Goal: Obtain resource: Download file/media

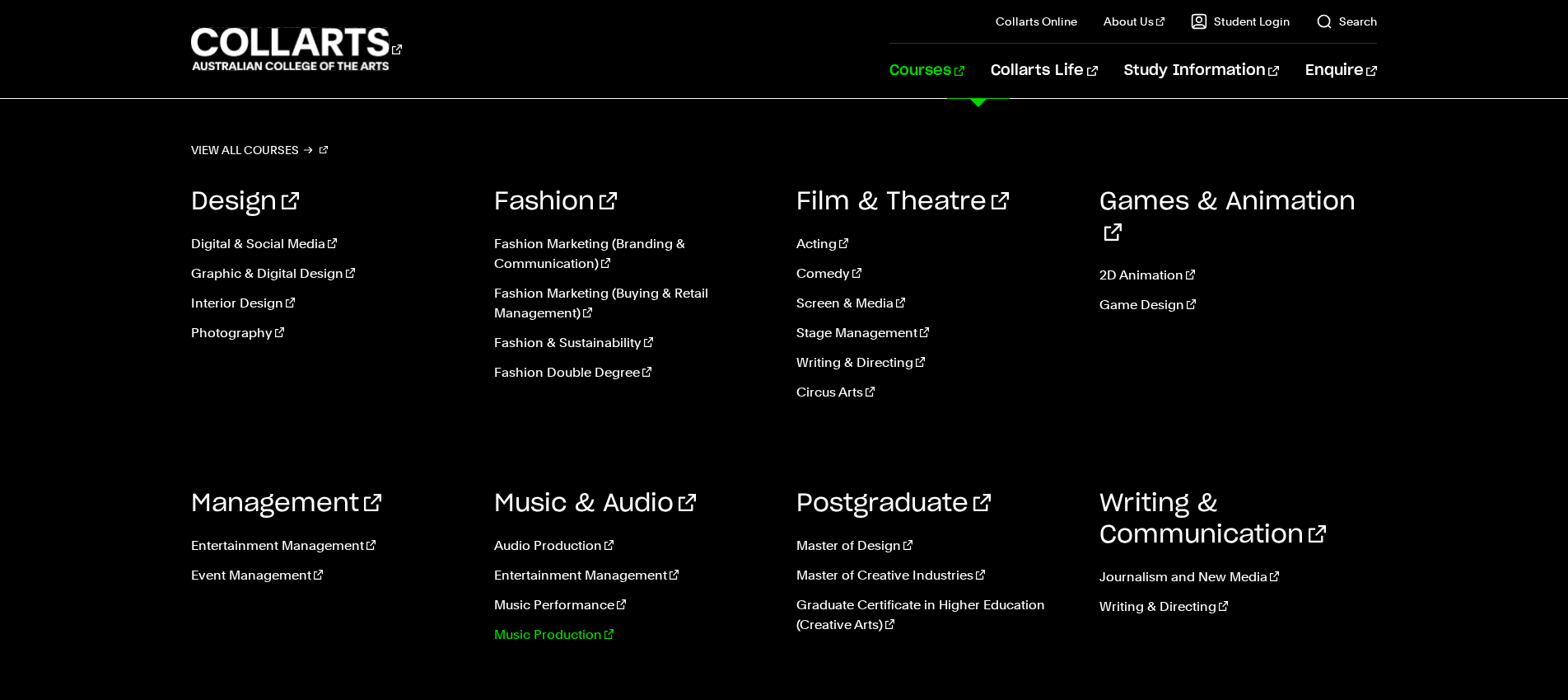
click at [568, 628] on link "Music Production" at bounding box center [633, 634] width 278 height 20
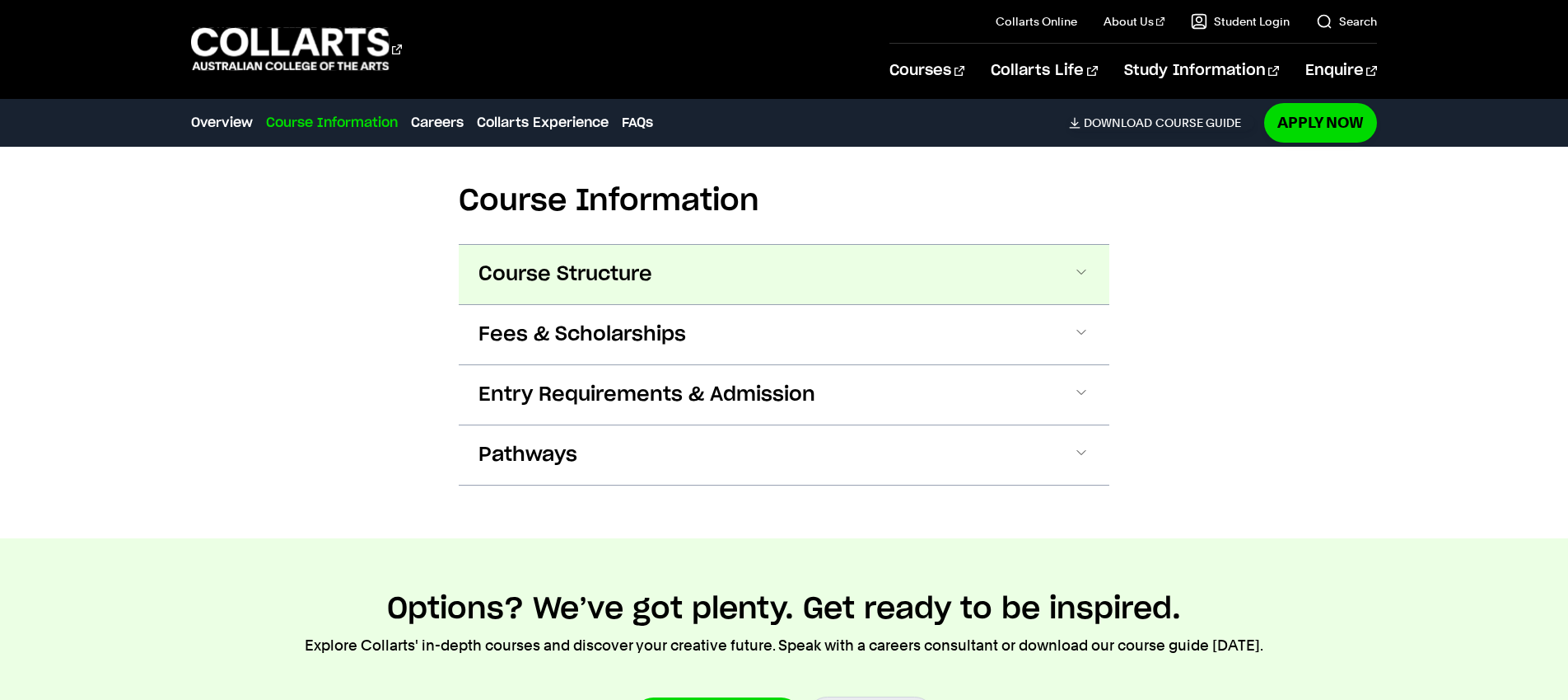
click at [613, 261] on span "Course Structure" at bounding box center [565, 274] width 174 height 27
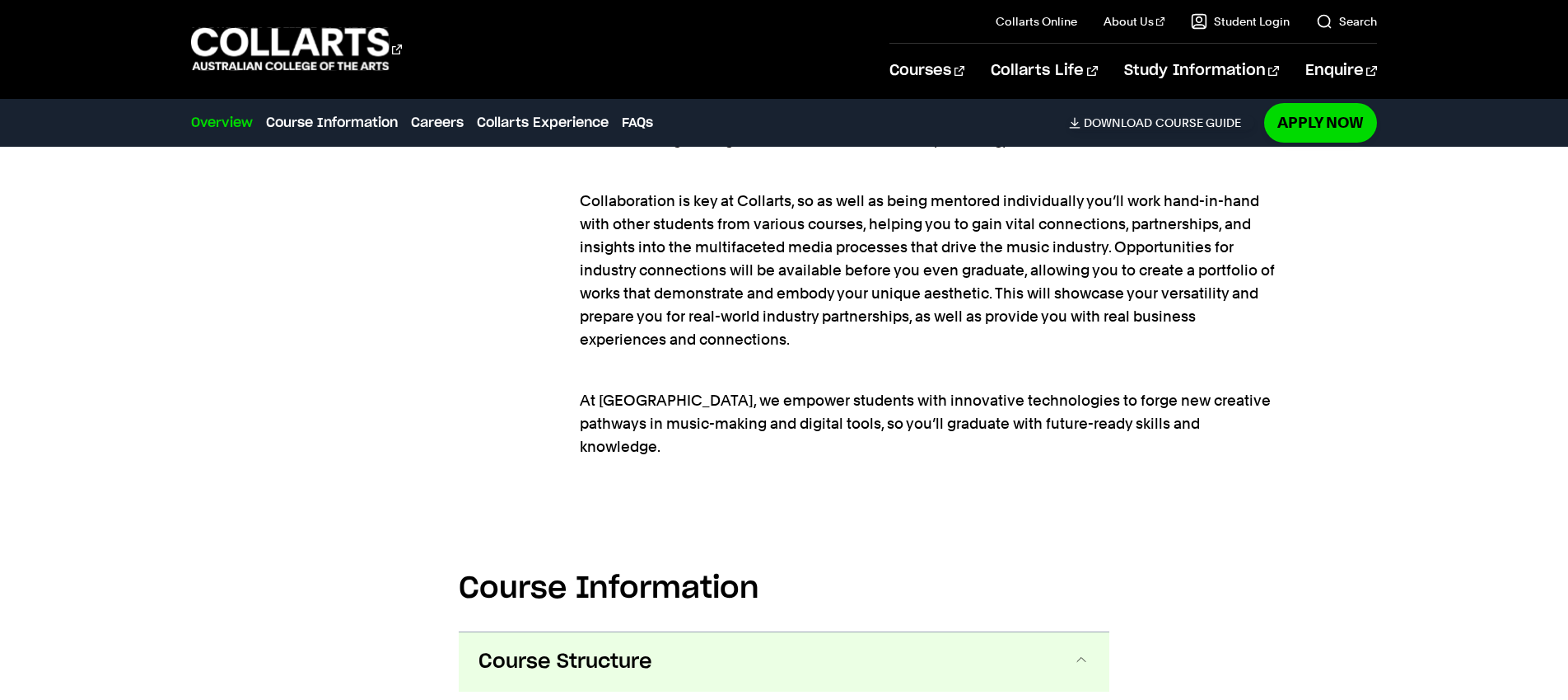
scroll to position [1216, 0]
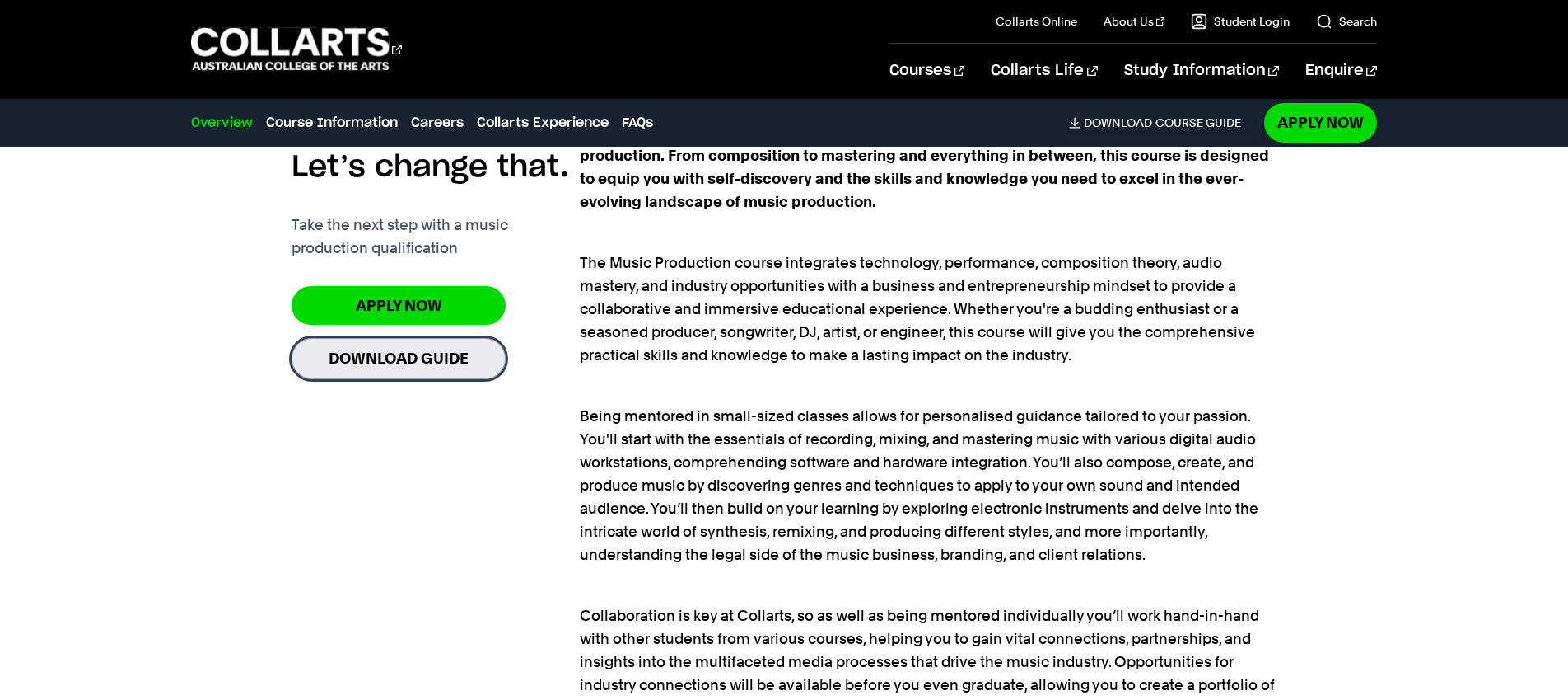
click at [403, 350] on link "Download Guide" at bounding box center [399, 358] width 215 height 41
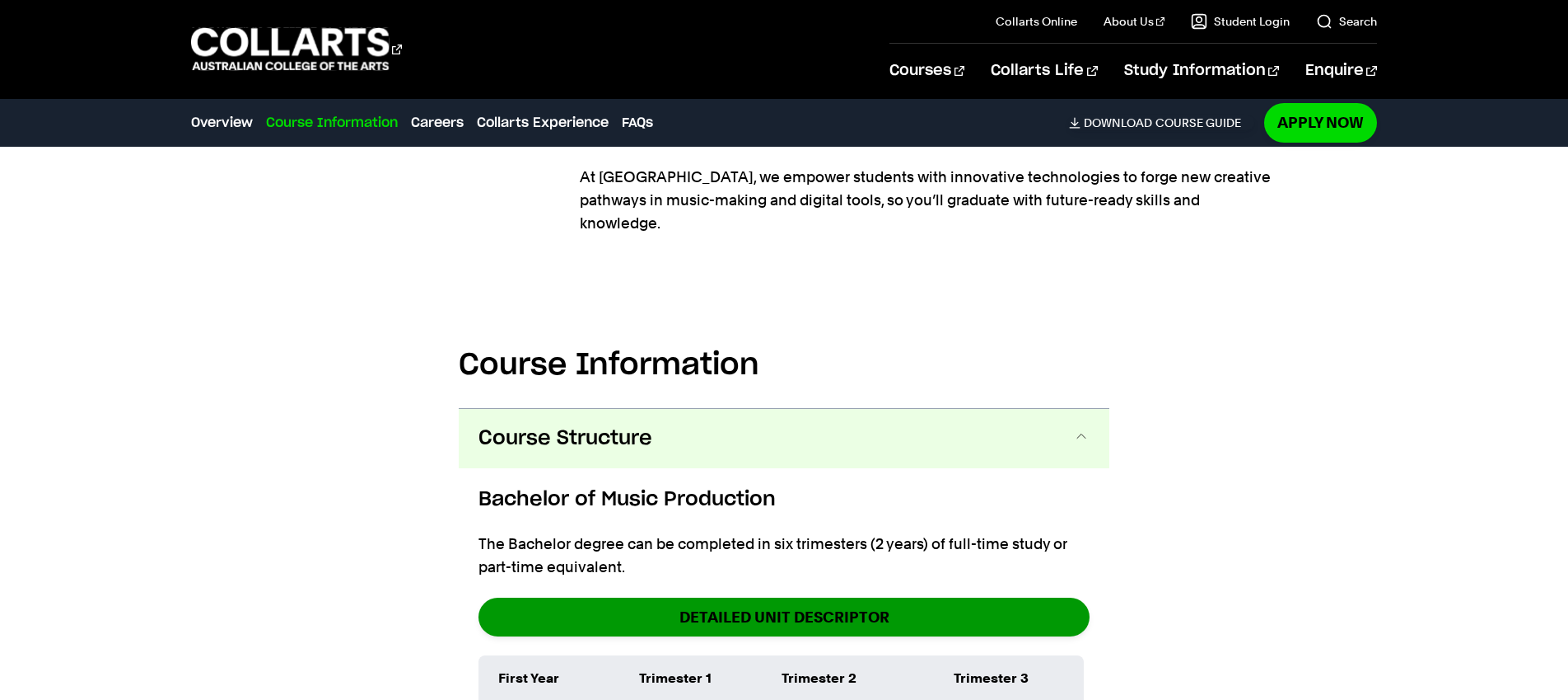
scroll to position [1935, 0]
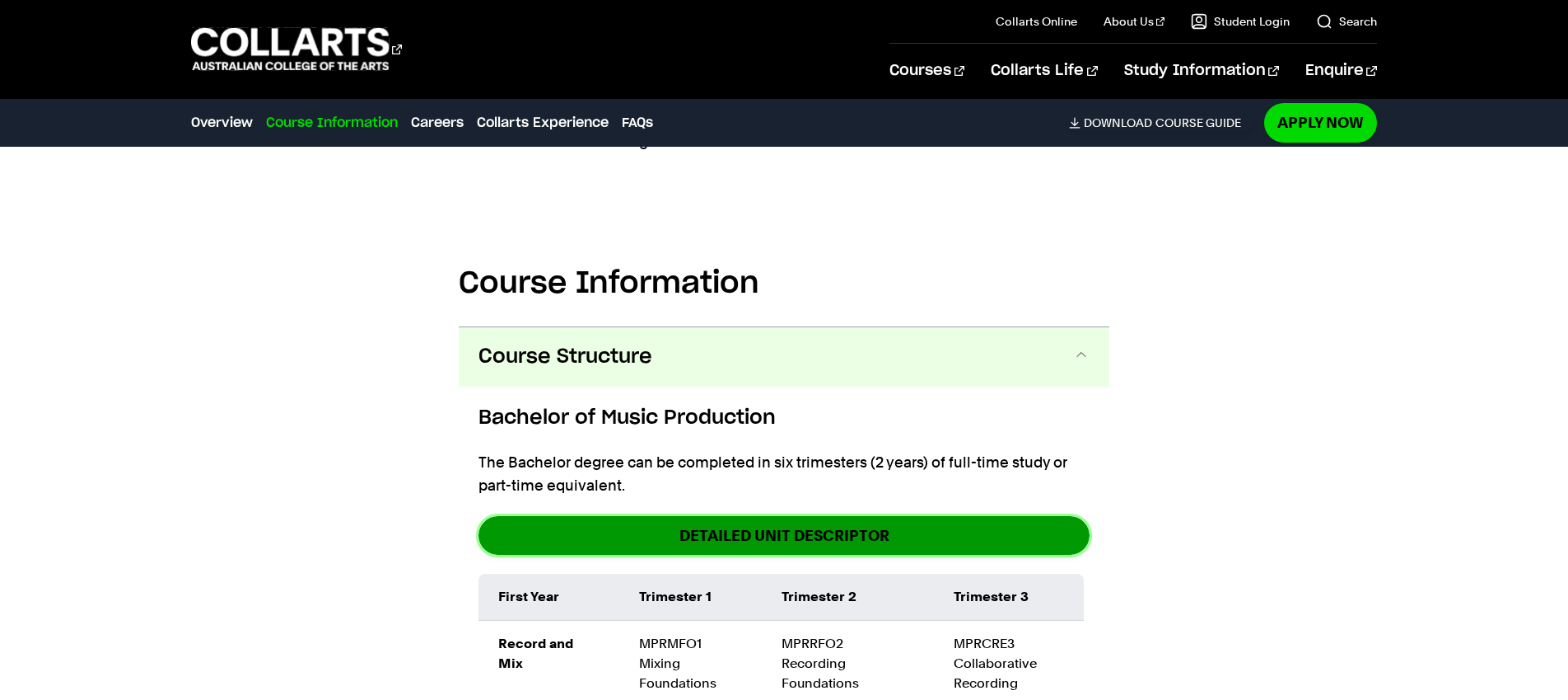
click at [733, 516] on link "DETAILED UNIT DESCRIPTOR" at bounding box center [784, 535] width 611 height 39
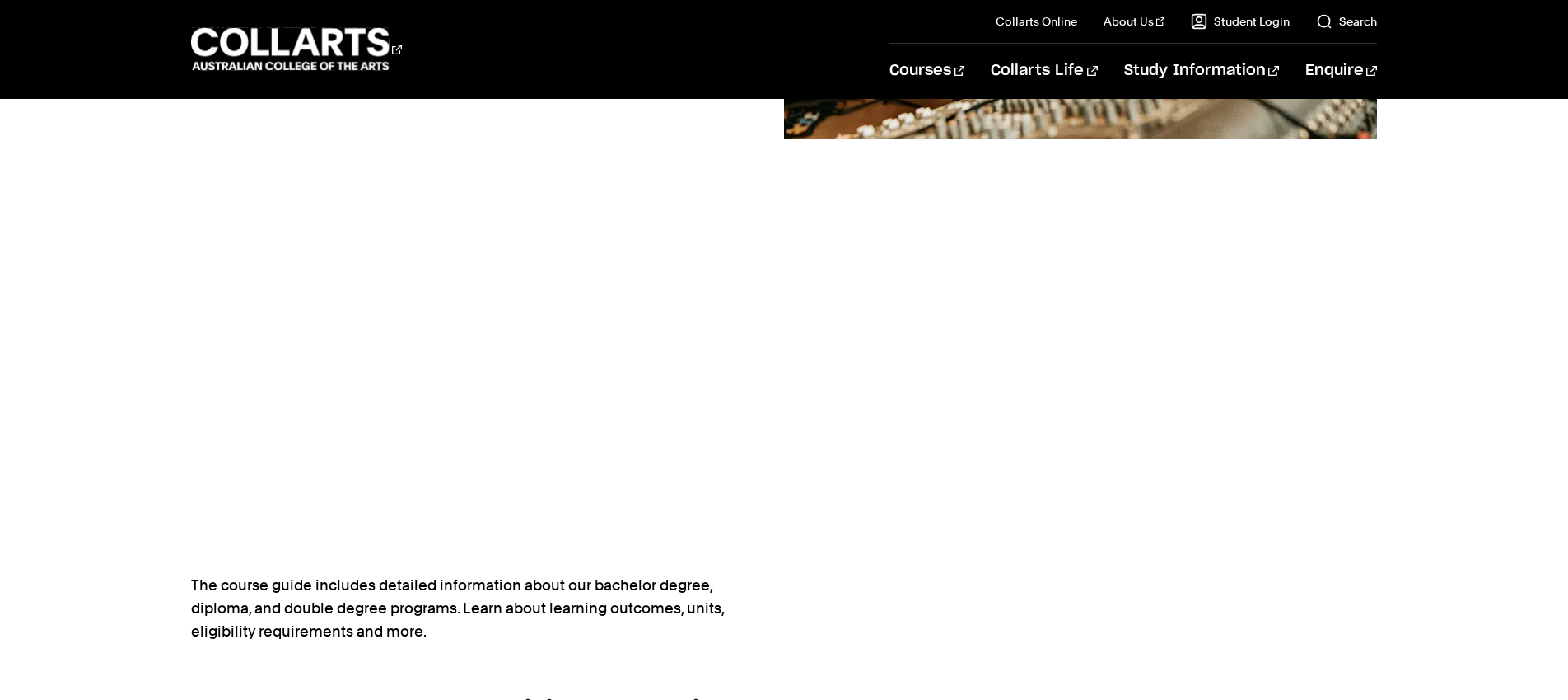
scroll to position [492, 0]
